Goal: Transaction & Acquisition: Purchase product/service

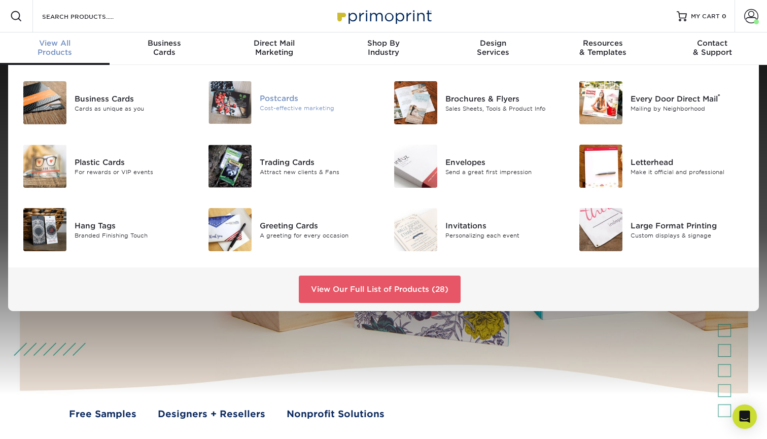
click at [302, 105] on div "Cost-effective marketing" at bounding box center [318, 108] width 116 height 9
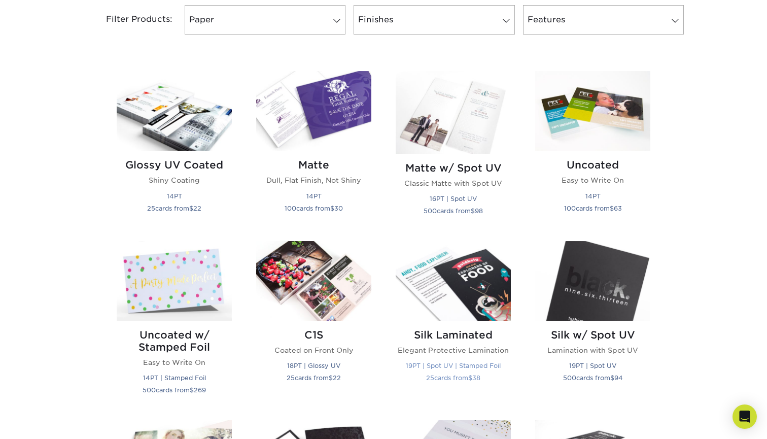
scroll to position [436, 0]
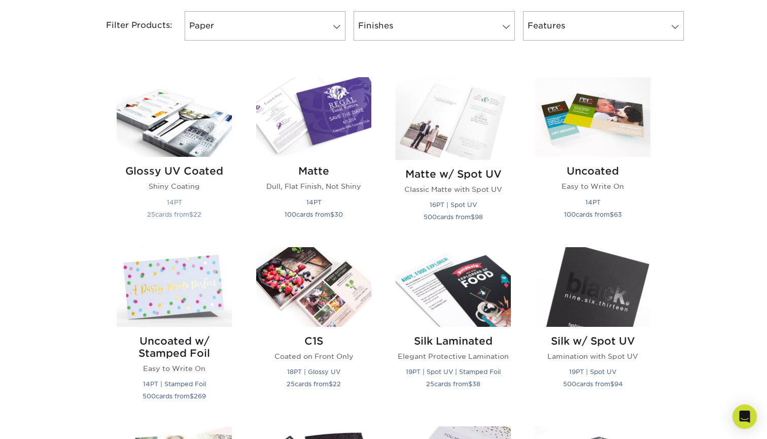
click at [191, 146] on img at bounding box center [174, 117] width 115 height 80
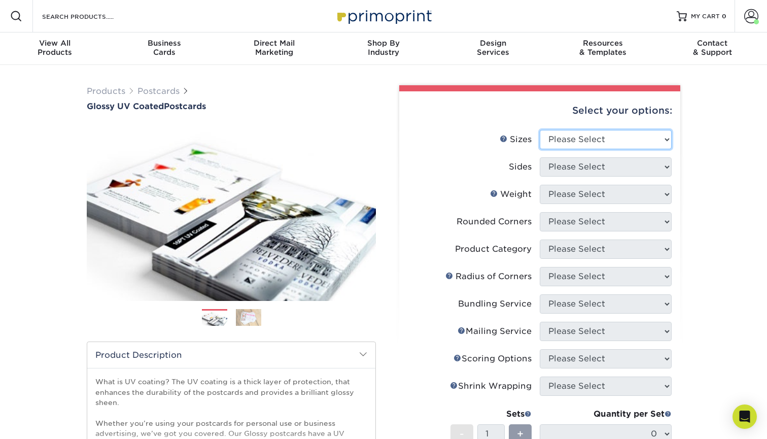
select select "6.00x9.00"
select select "13abbda7-1d64-4f25-8bb2-c179b224825d"
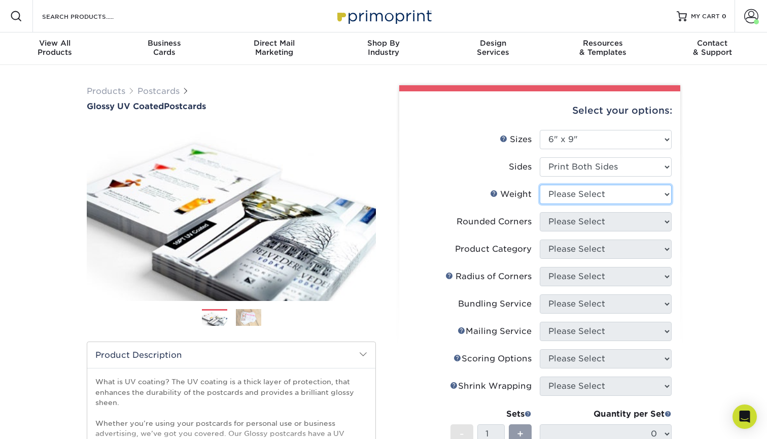
select select "16PT"
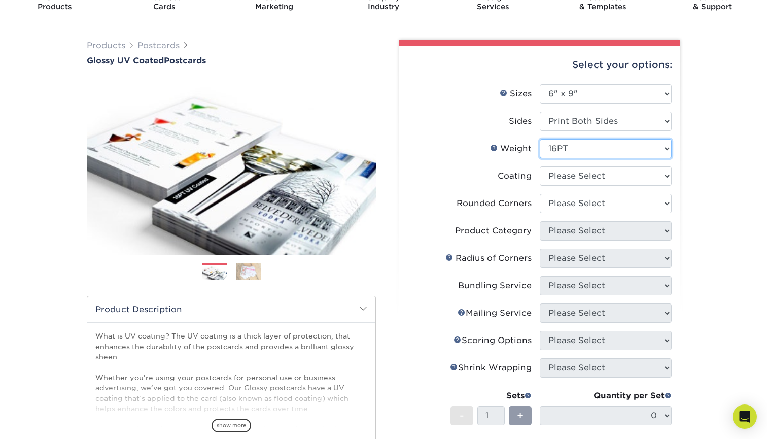
scroll to position [46, 0]
select select "ae367451-b2b8-45df-a344-0f05b6a12993"
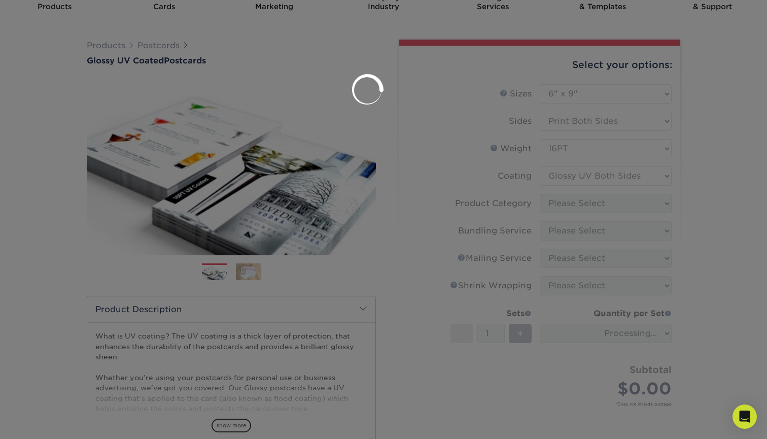
click at [579, 201] on div at bounding box center [383, 219] width 767 height 439
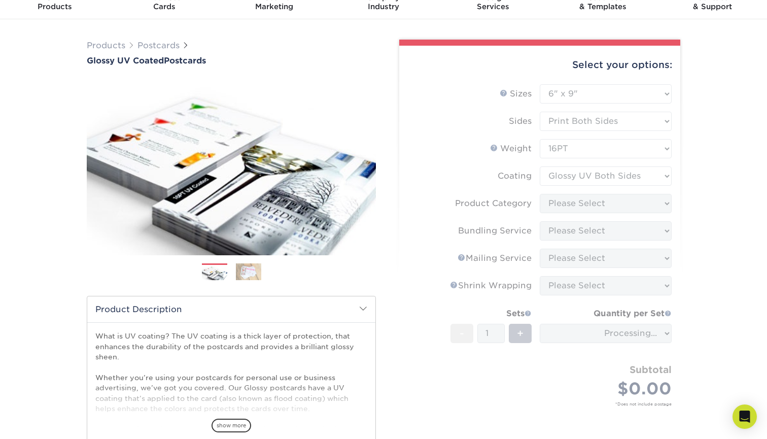
click at [569, 172] on form "Sizes Help Sizes Please Select 1.5" x 7" 2" x 4" 2" x 6" 2" x 7" 2" x 8" 2.12" …" at bounding box center [540, 257] width 265 height 346
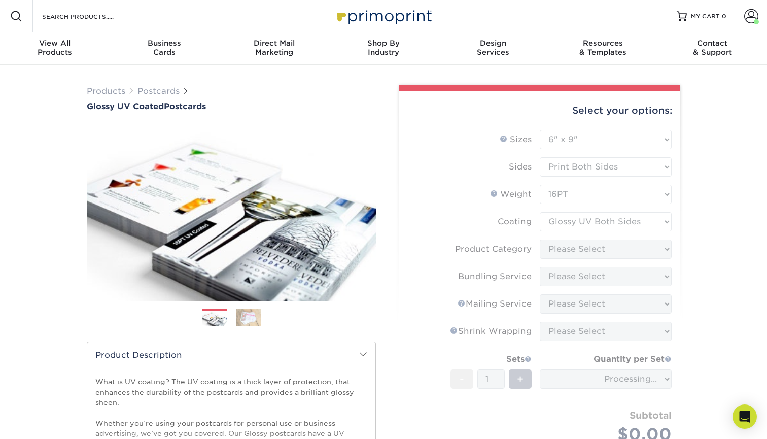
scroll to position [-1, 0]
click at [468, 117] on div "Select your options:" at bounding box center [540, 110] width 265 height 39
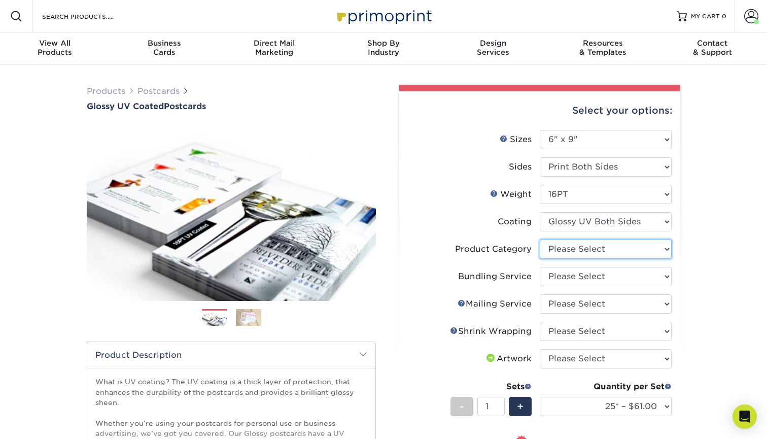
select select "9b7272e0-d6c8-4c3c-8e97-d3a1bcdab858"
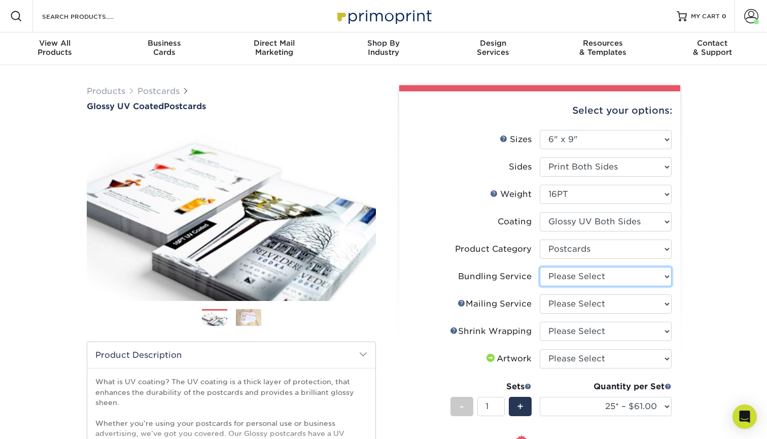
select select "58689abb-25c0-461c-a4c3-a80b627d6649"
select select "d3cc0d54-e72f-41ce-80c5-e8486bf2cdb8"
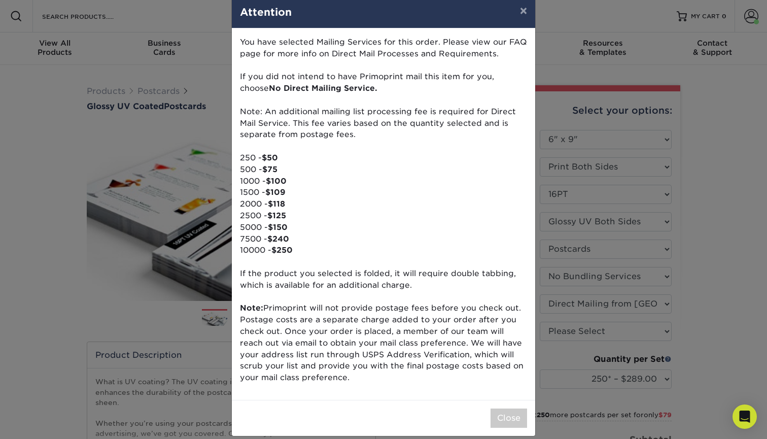
scroll to position [18, 0]
click at [524, 15] on button "×" at bounding box center [523, 11] width 23 height 28
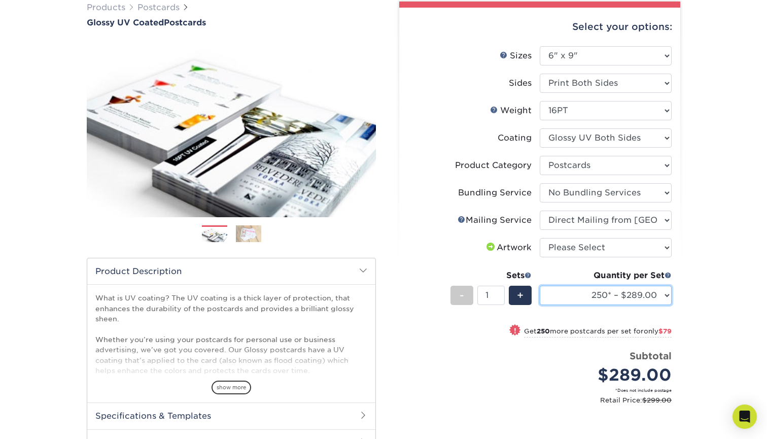
scroll to position [82, 0]
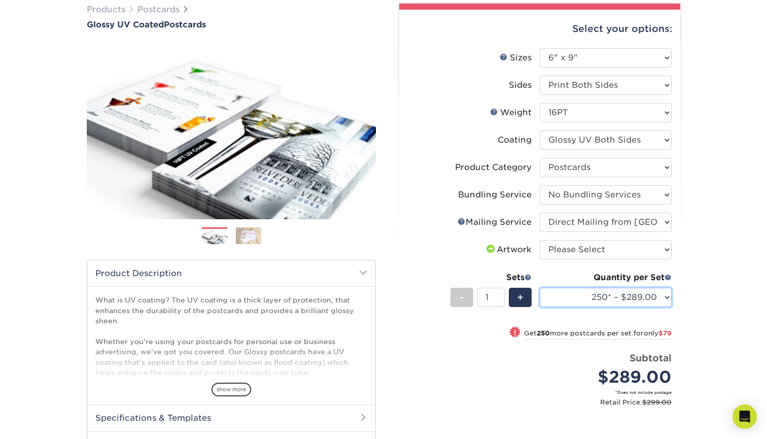
select select "1000 – $483.00"
